Goal: Task Accomplishment & Management: Use online tool/utility

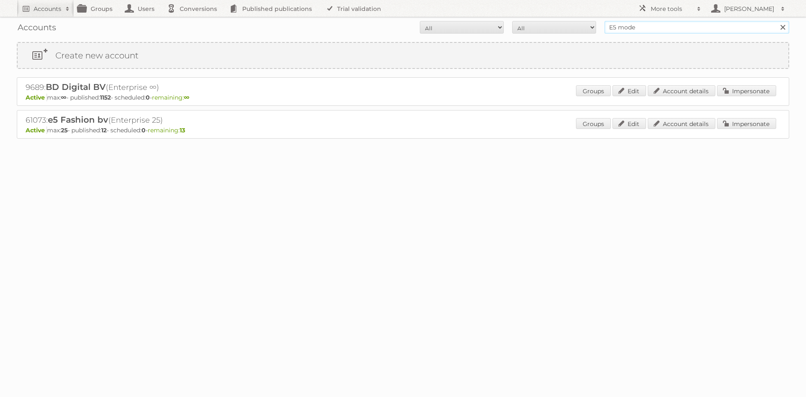
click at [620, 33] on input "E5 mode" at bounding box center [697, 27] width 185 height 13
type input "f"
click at [627, 28] on input "text" at bounding box center [697, 27] width 185 height 13
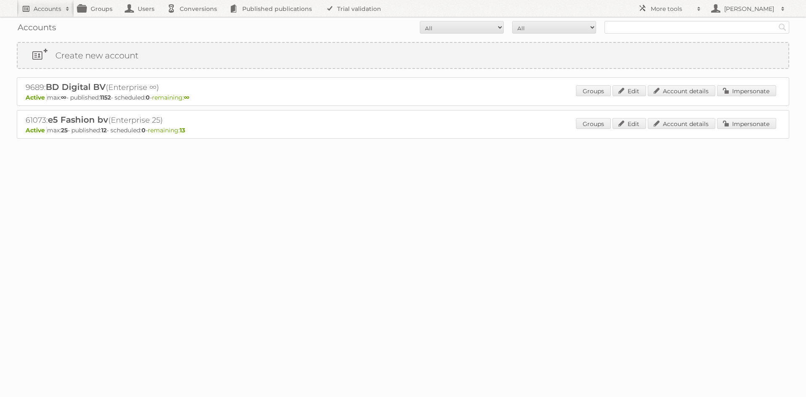
click at [61, 15] on link "Accounts" at bounding box center [45, 8] width 57 height 17
type input"] "folletos"
click at [194, 21] on input "Search" at bounding box center [200, 27] width 13 height 13
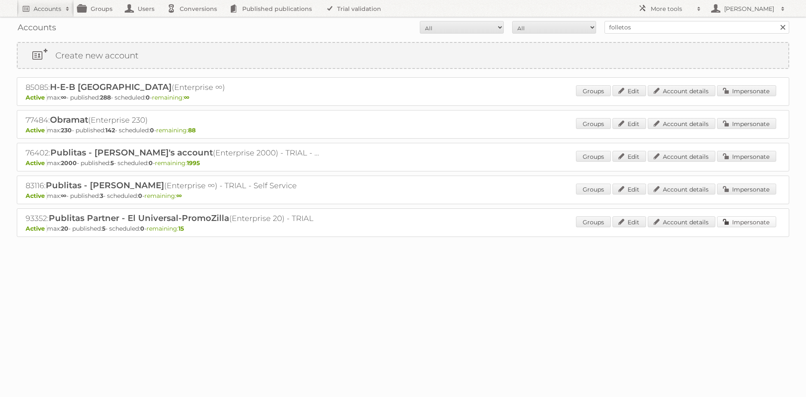
click at [732, 223] on link "Impersonate" at bounding box center [746, 221] width 59 height 11
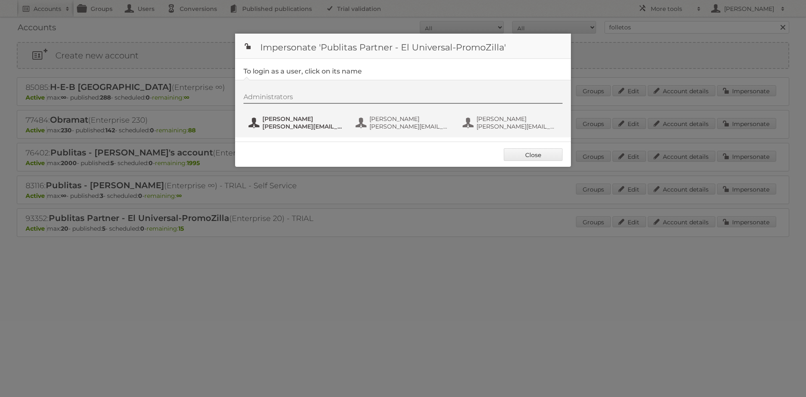
click at [299, 119] on span "[PERSON_NAME]" at bounding box center [303, 119] width 81 height 8
